Goal: Task Accomplishment & Management: Use online tool/utility

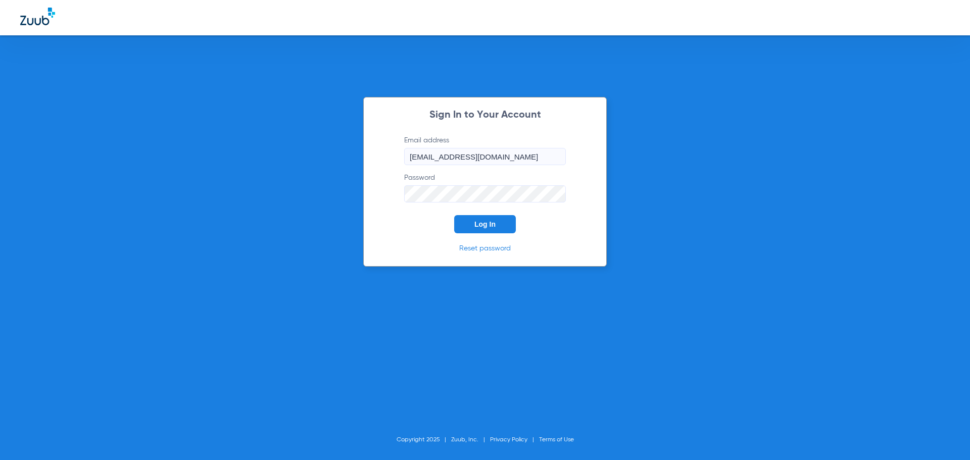
click at [497, 224] on button "Log In" at bounding box center [485, 224] width 62 height 18
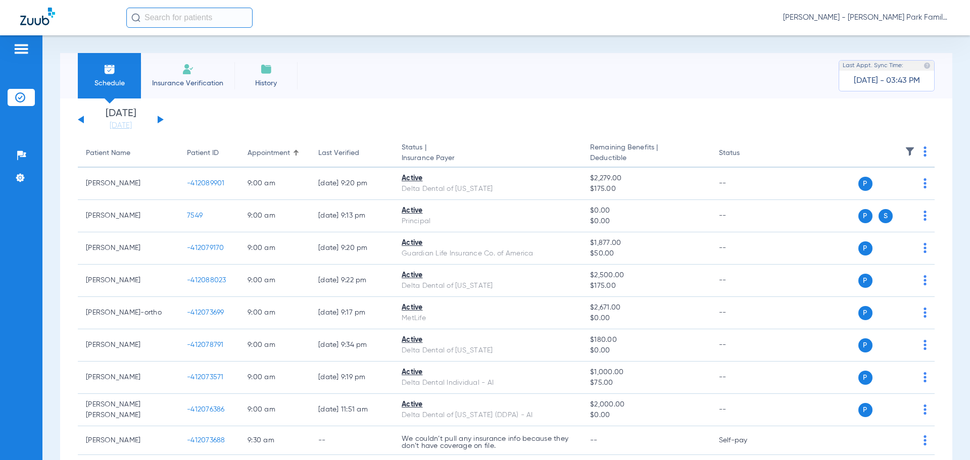
click at [160, 117] on div "[DATE] [DATE] [DATE] [DATE] [DATE] [DATE] [DATE] [DATE] [DATE] [DATE] [DATE] [D…" at bounding box center [121, 120] width 86 height 22
click at [160, 122] on button at bounding box center [161, 120] width 6 height 8
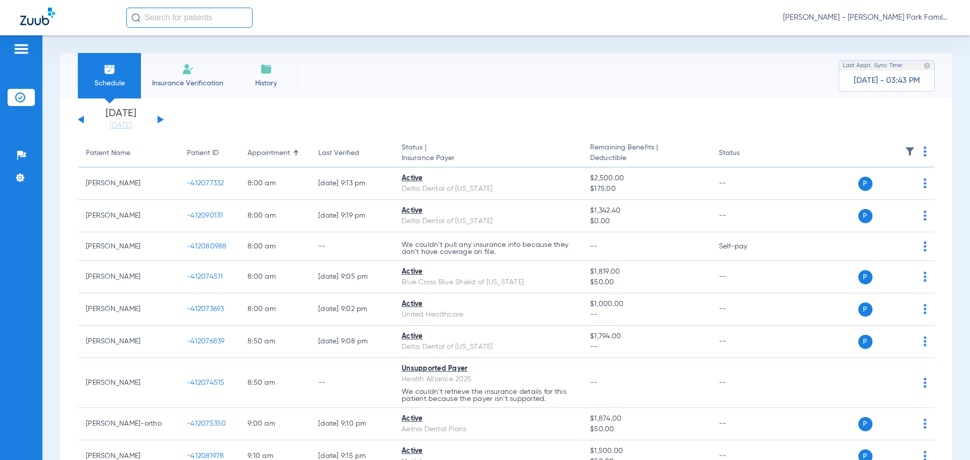
click at [905, 147] on img at bounding box center [910, 152] width 10 height 10
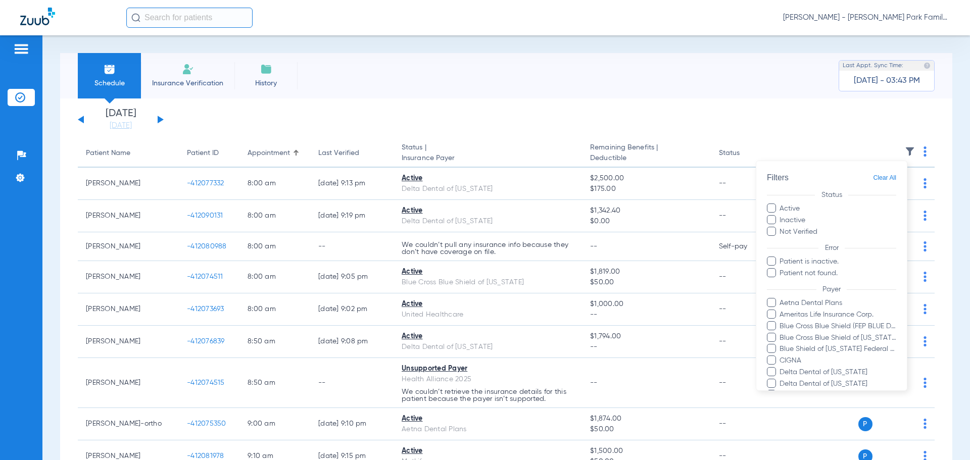
scroll to position [196, 0]
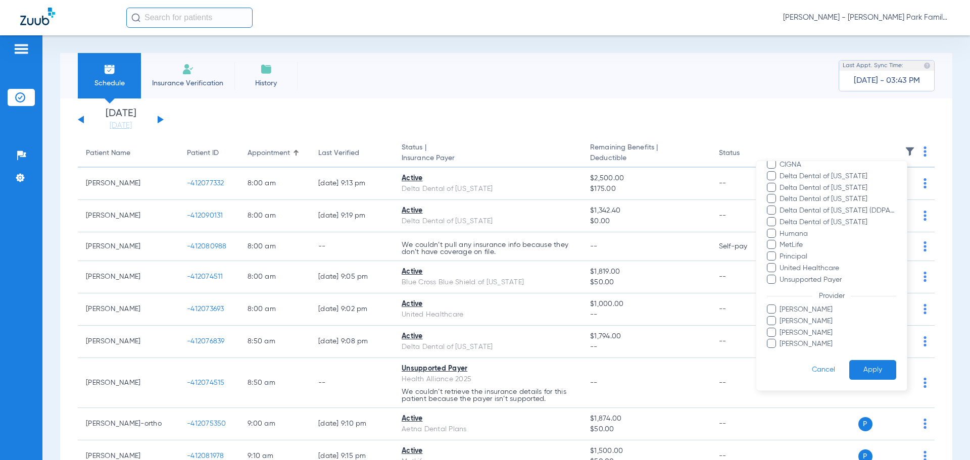
click at [790, 323] on span "[PERSON_NAME]" at bounding box center [837, 321] width 117 height 11
click at [781, 329] on input "[PERSON_NAME]" at bounding box center [781, 329] width 0 height 0
click at [878, 372] on button "Apply" at bounding box center [873, 370] width 47 height 20
